Goal: Information Seeking & Learning: Check status

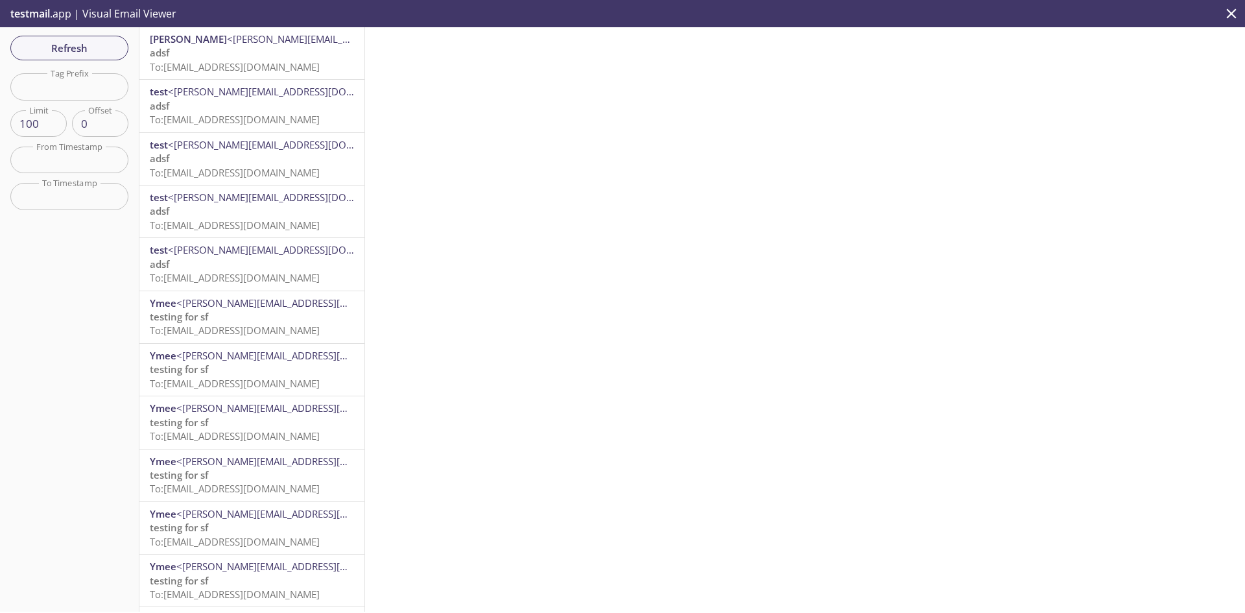
drag, startPoint x: 161, startPoint y: 34, endPoint x: 330, endPoint y: 306, distance: 320.2
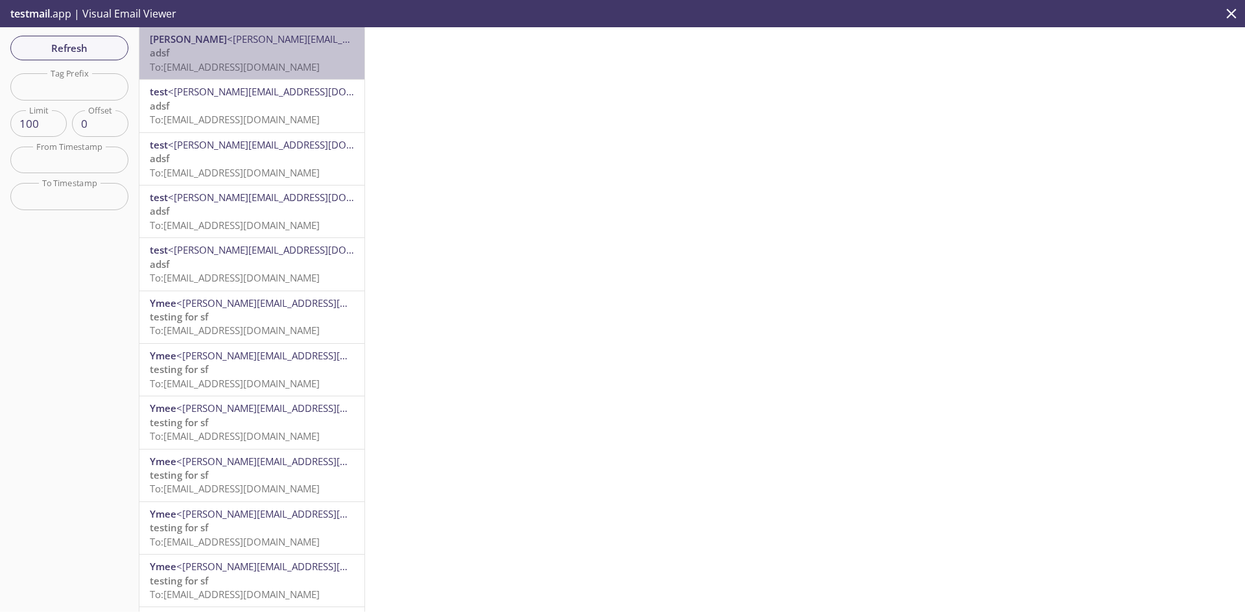
click at [288, 78] on div "[PERSON_NAME] <[PERSON_NAME][EMAIL_ADDRESS][DOMAIN_NAME]> adsf To: [EMAIL_ADDRE…" at bounding box center [251, 53] width 225 height 52
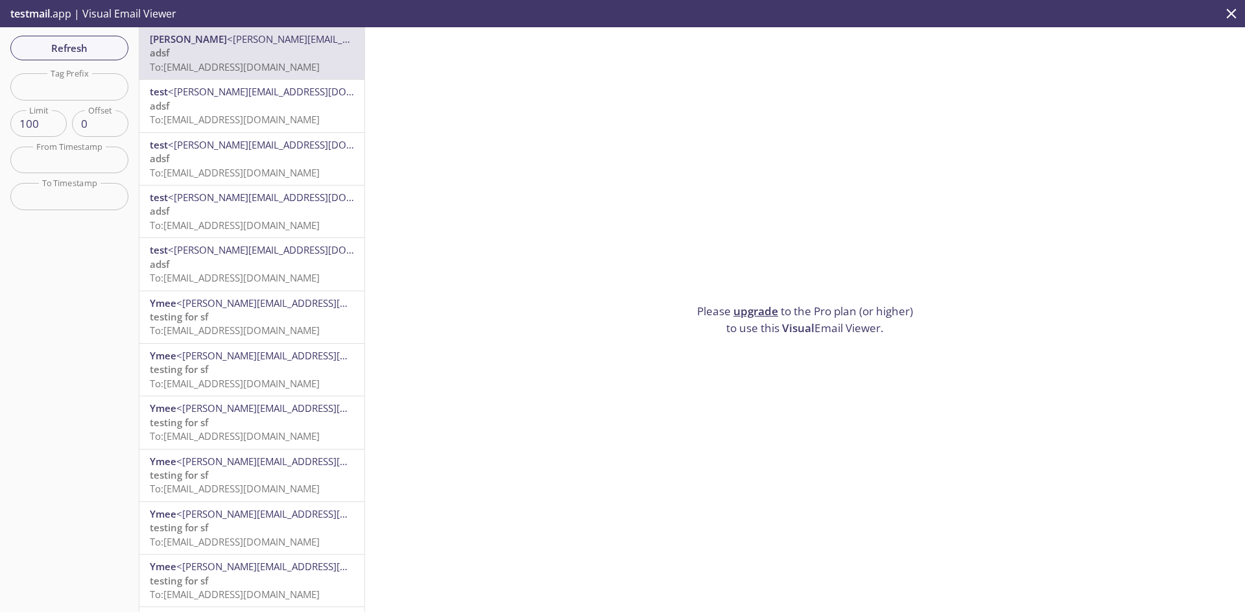
click at [228, 124] on span "To: [EMAIL_ADDRESS][DOMAIN_NAME]" at bounding box center [235, 119] width 170 height 13
